Goal: Task Accomplishment & Management: Manage account settings

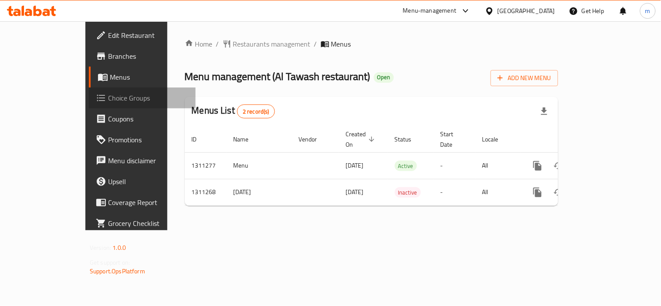
click at [108, 98] on span "Choice Groups" at bounding box center [148, 98] width 81 height 10
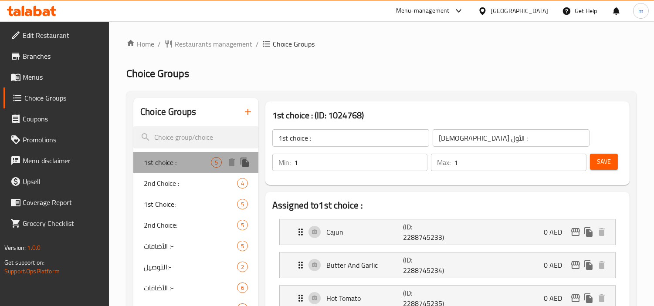
click at [169, 161] on span "1st choice :" at bounding box center [177, 162] width 67 height 10
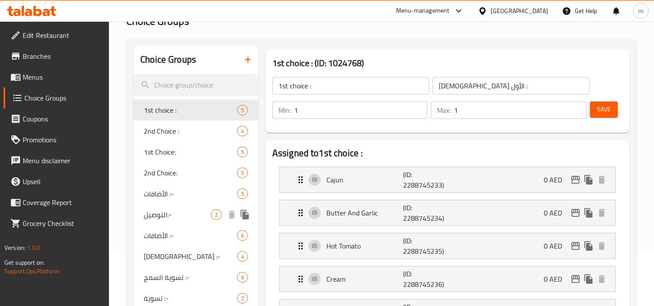
scroll to position [48, 0]
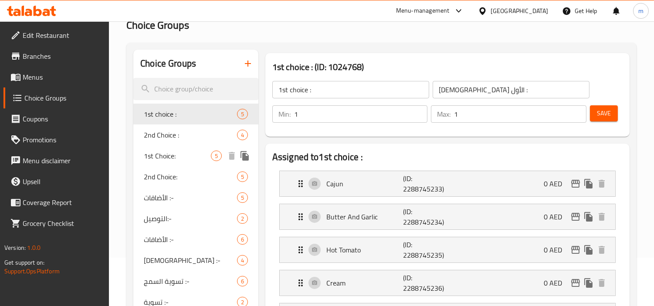
click at [158, 156] on span "1st Choice:" at bounding box center [177, 156] width 67 height 10
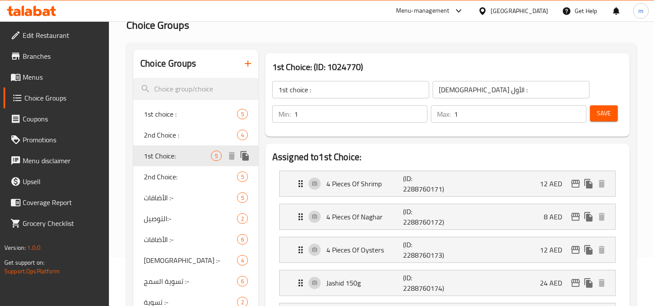
type input "1st Choice:"
type input "[DEMOGRAPHIC_DATA] الأول:"
type input "0"
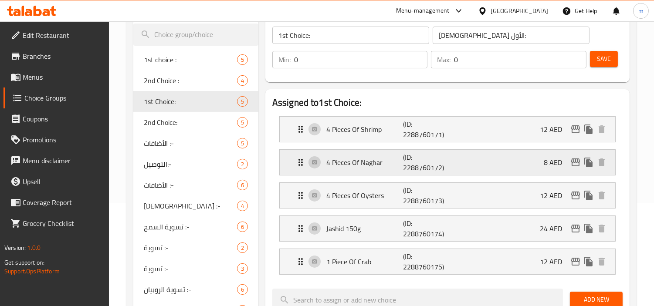
scroll to position [145, 0]
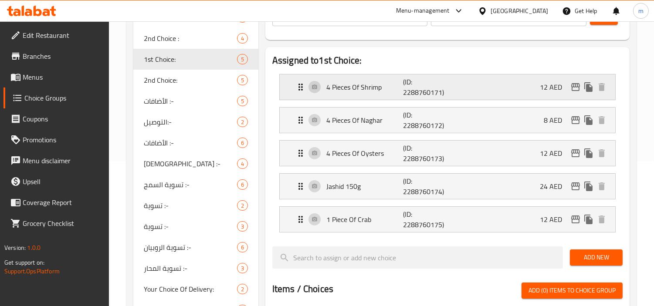
click at [300, 90] on icon "Expand" at bounding box center [300, 87] width 10 height 10
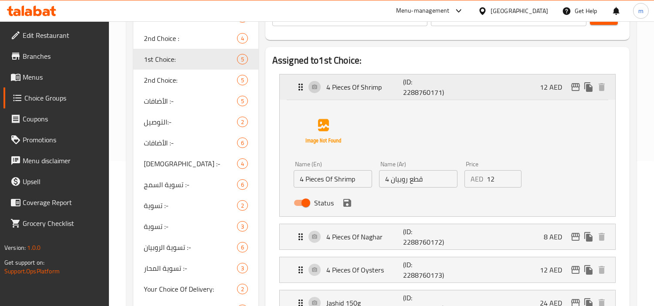
click at [300, 90] on icon "Expand" at bounding box center [300, 87] width 10 height 10
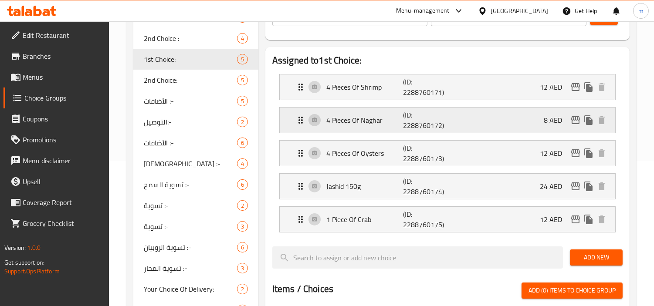
click at [298, 123] on icon "Expand" at bounding box center [300, 120] width 10 height 10
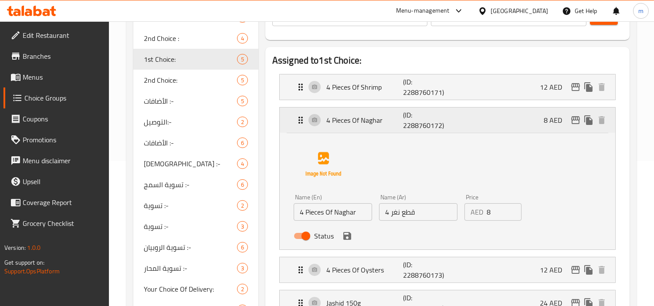
click at [298, 123] on icon "Expand" at bounding box center [300, 120] width 10 height 10
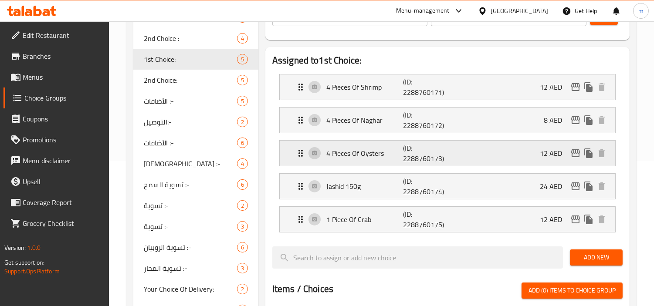
click at [299, 154] on icon "Expand" at bounding box center [300, 153] width 4 height 7
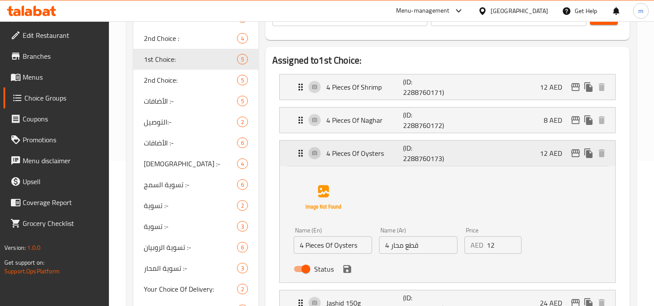
click at [299, 154] on icon "Expand" at bounding box center [300, 153] width 4 height 7
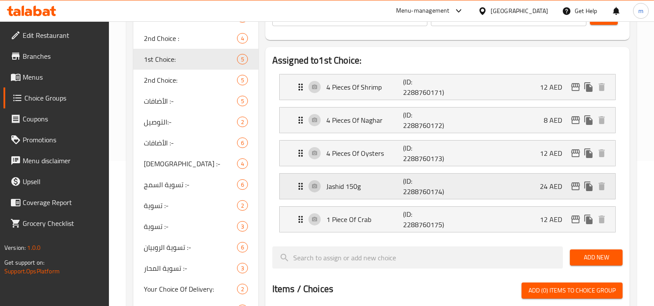
click at [295, 186] on icon "Expand" at bounding box center [300, 186] width 10 height 10
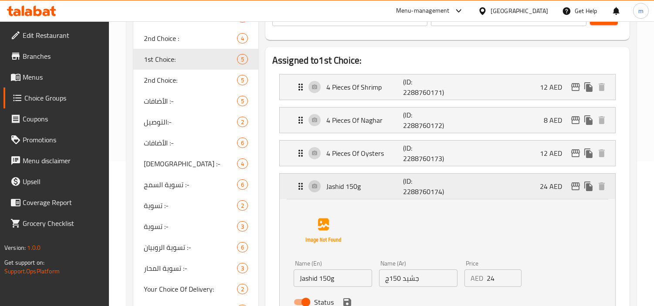
click at [295, 186] on icon "Expand" at bounding box center [300, 186] width 10 height 10
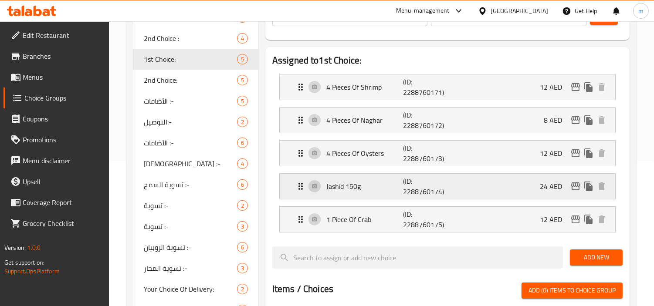
scroll to position [193, 0]
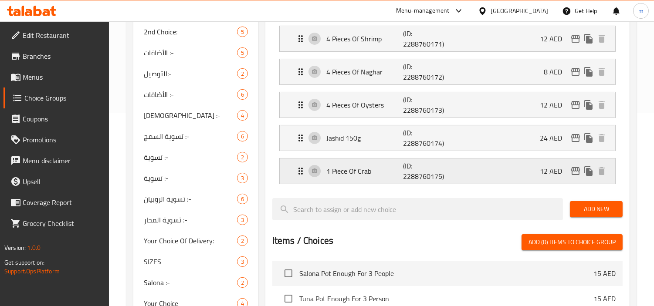
click at [301, 173] on icon "Expand" at bounding box center [300, 171] width 4 height 7
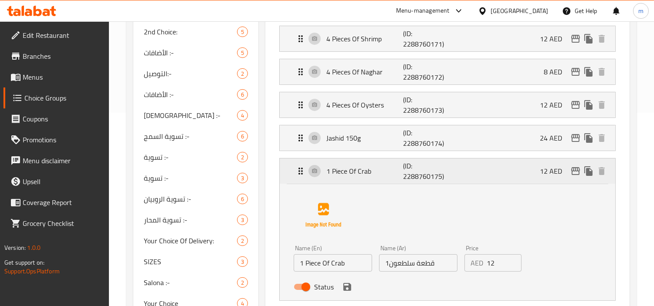
click at [301, 173] on icon "Expand" at bounding box center [300, 171] width 4 height 7
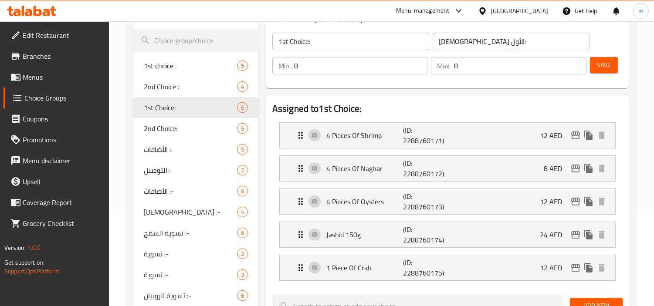
scroll to position [0, 0]
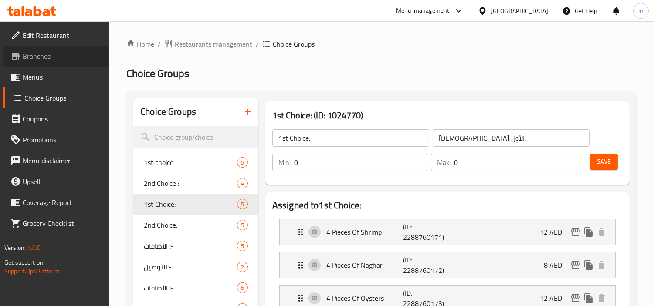
click at [63, 57] on span "Branches" at bounding box center [63, 56] width 80 height 10
